Goal: Find specific page/section: Find specific page/section

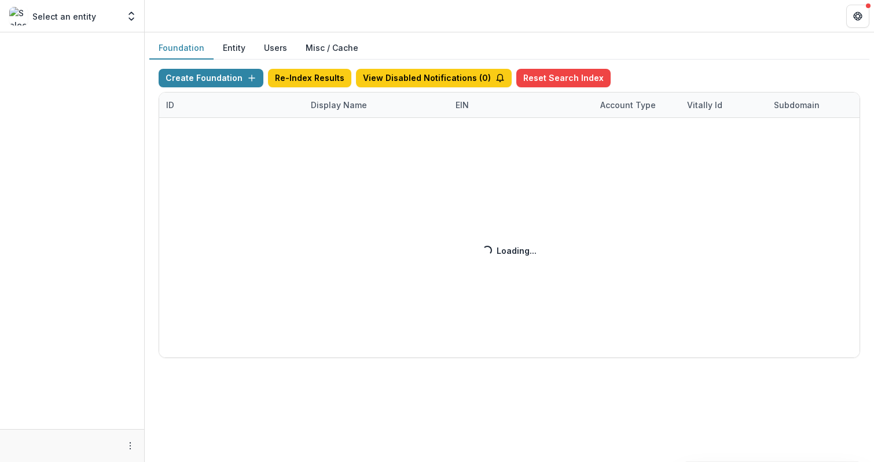
click at [330, 104] on div "Create Foundation Re-Index Results View Disabled Notifications ( 0 ) Reset Sear…" at bounding box center [509, 213] width 701 height 289
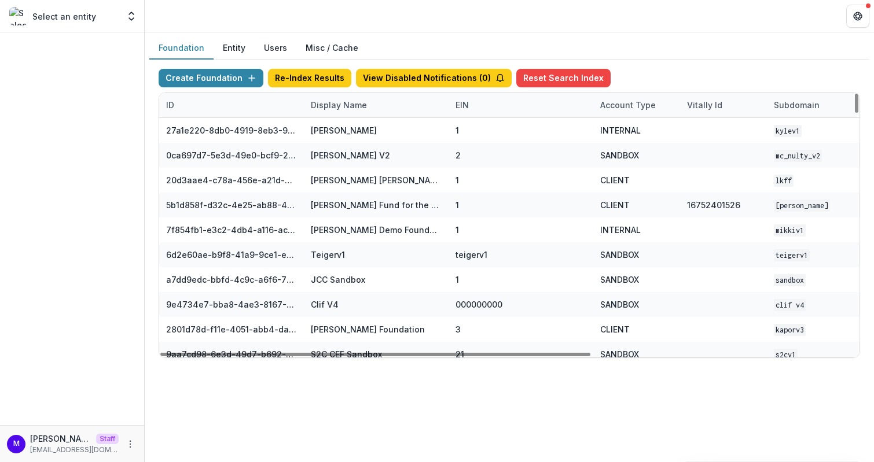
click at [323, 105] on div "Display Name" at bounding box center [339, 105] width 70 height 12
click at [323, 127] on input at bounding box center [375, 130] width 139 height 19
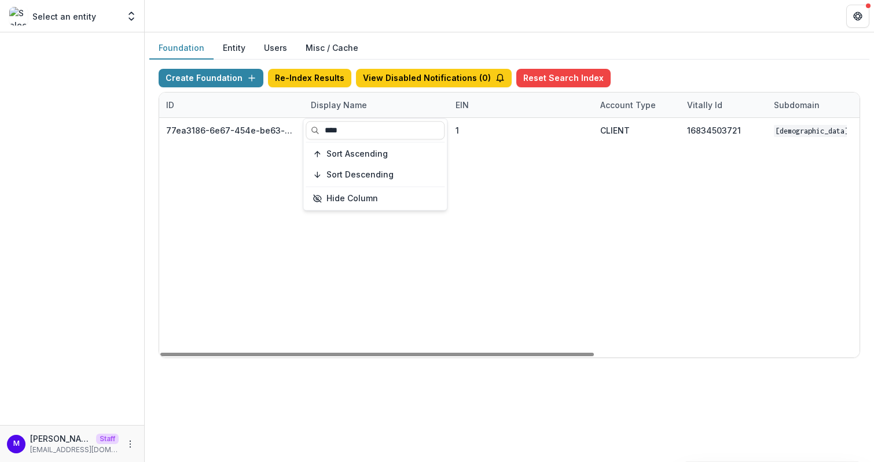
type input "****"
click at [457, 27] on header at bounding box center [509, 16] width 729 height 32
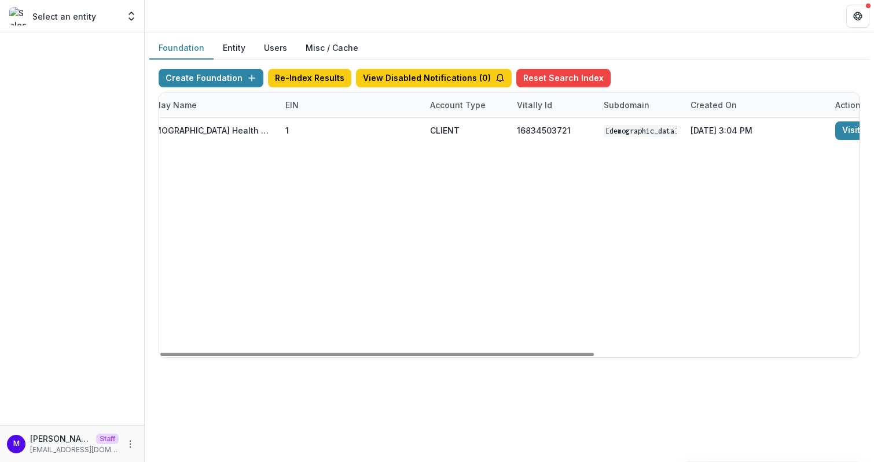
scroll to position [0, 427]
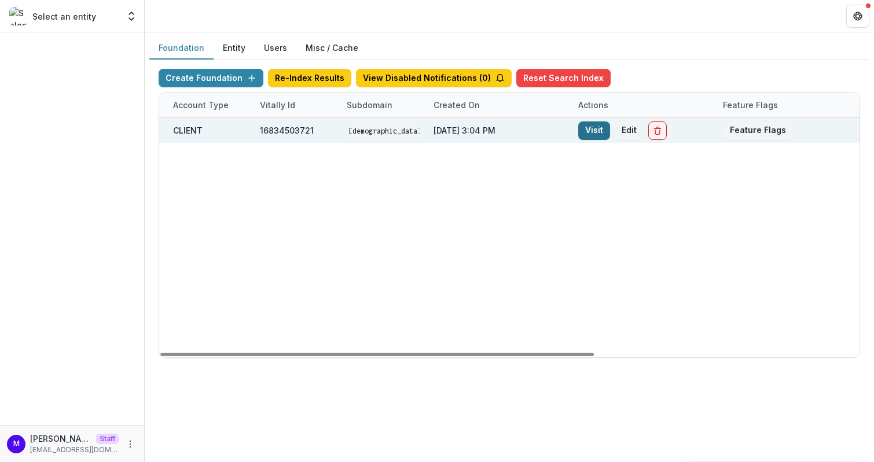
click at [598, 133] on link "Visit" at bounding box center [594, 131] width 32 height 19
